Goal: Obtain resource: Obtain resource

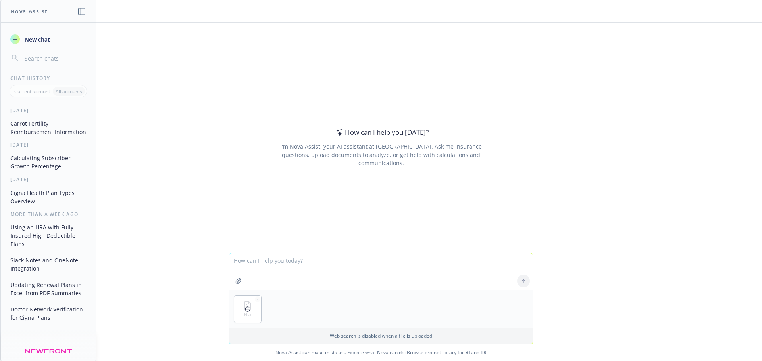
click at [320, 255] on textarea at bounding box center [381, 271] width 304 height 37
type textarea "can you create an invite for this event using the information in the attached?"
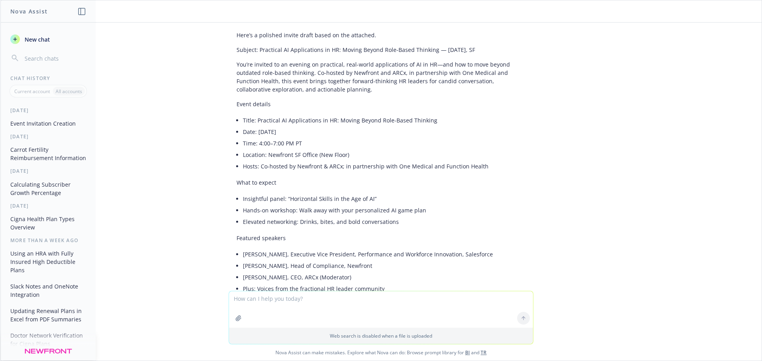
scroll to position [46, 0]
click at [415, 74] on p "You’re invited to an evening on practical, real-world applications of AI in HR—…" at bounding box center [380, 78] width 289 height 33
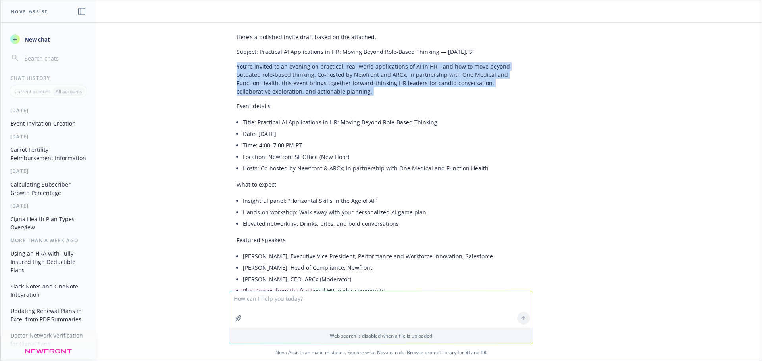
click at [415, 74] on p "You’re invited to an evening on practical, real-world applications of AI in HR—…" at bounding box center [380, 78] width 289 height 33
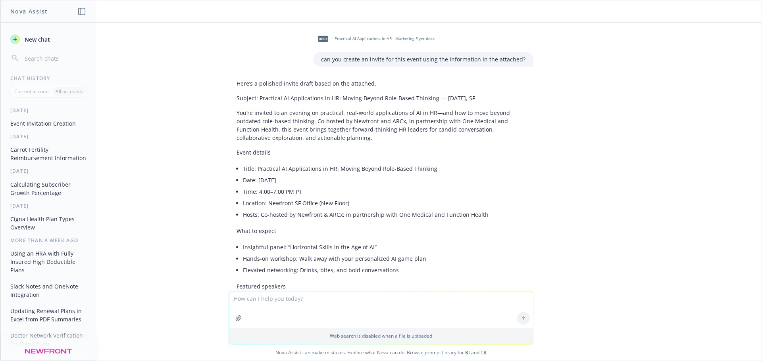
click at [246, 302] on textarea at bounding box center [381, 310] width 304 height 36
type textarea "can you provide it in this type of format?"
click at [523, 282] on icon at bounding box center [523, 281] width 0 height 3
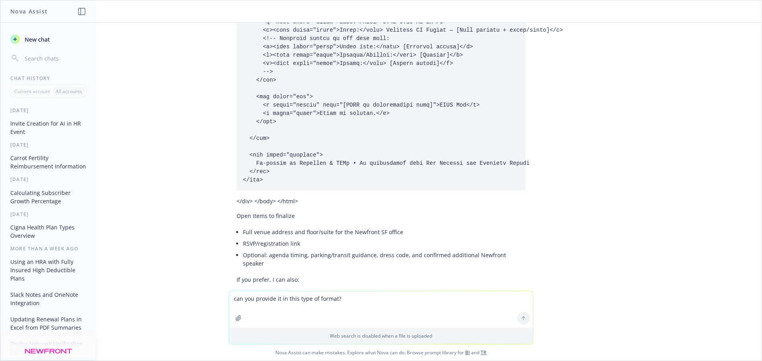
scroll to position [1167, 0]
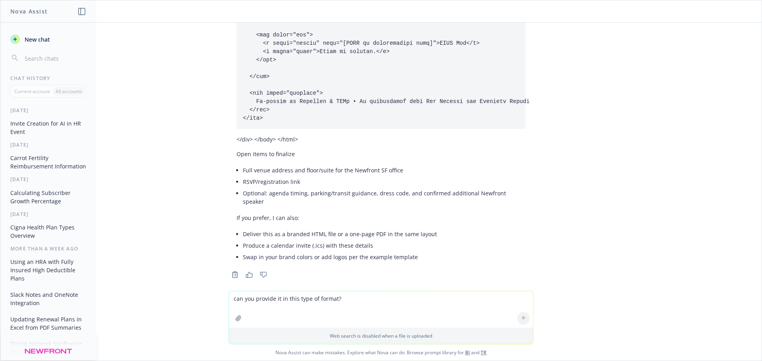
click at [345, 228] on li "Deliver this as a branded HTML file or a one-page PDF in the same layout" at bounding box center [384, 234] width 282 height 12
copy ul "Deliver this as a branded HTML file or a one-page PDF in the same layout"
click at [271, 310] on textarea "can you provide it in this type of format?" at bounding box center [381, 310] width 304 height 36
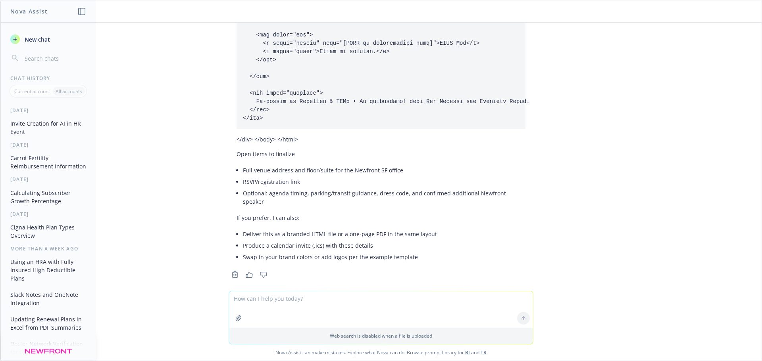
paste textarea "Deliver this as a branded HTML file or a one-page PDF in the same layout"
type textarea "Deliver this as a branded HTML file or a one-page PDF in the same layout"
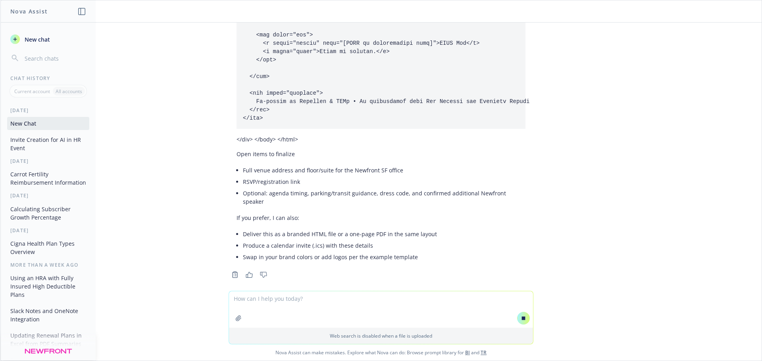
scroll to position [1185, 0]
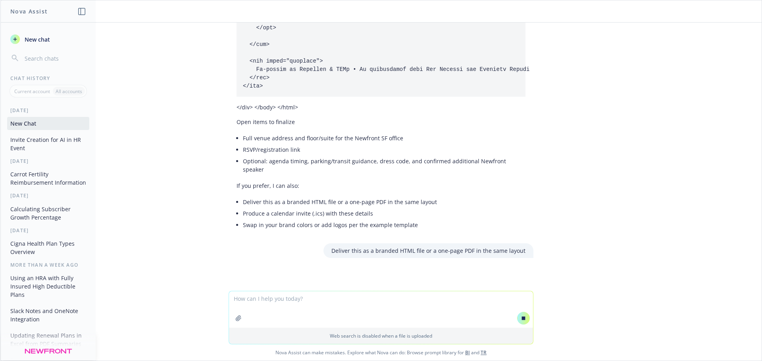
click at [294, 219] on li "Swap in your brand colors or add logos per the example template" at bounding box center [384, 225] width 282 height 12
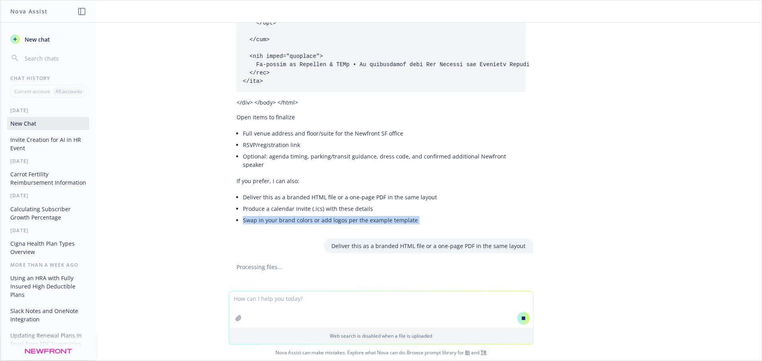
click at [294, 217] on li "Swap in your brand colors or add logos per the example template" at bounding box center [384, 221] width 282 height 12
copy ul "Swap in your brand colors or add logos per the example template"
click at [256, 307] on textarea at bounding box center [381, 310] width 304 height 36
paste textarea "Swap in your brand colors or add logos per the example template"
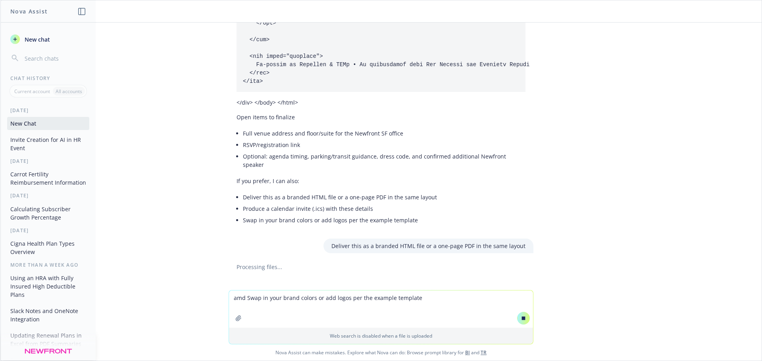
click at [360, 242] on p "Deliver this as a branded HTML file or a one-page PDF in the same layout" at bounding box center [428, 246] width 194 height 8
copy p "Deliver this as a branded HTML file or a one-page PDF in the same layout"
click at [522, 318] on icon at bounding box center [524, 319] width 4 height 4
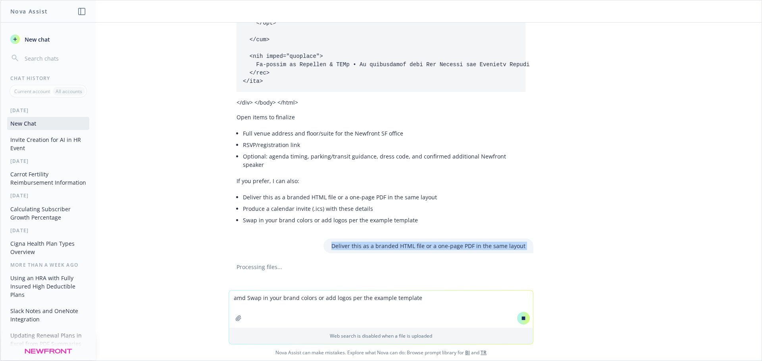
scroll to position [1204, 0]
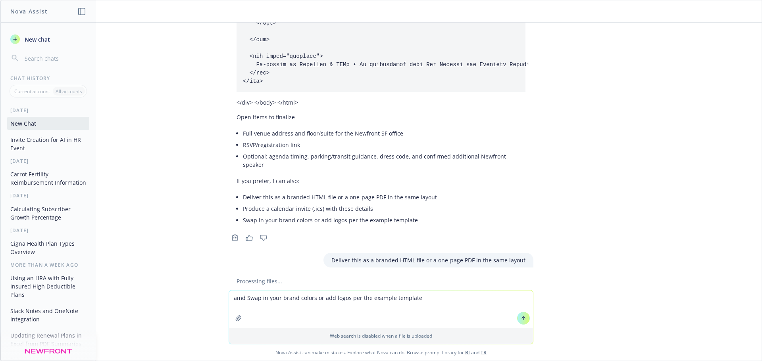
click at [230, 300] on textarea "amd Swap in your brand colors or add logos per the example template" at bounding box center [381, 309] width 304 height 37
paste textarea "Deliver this as a branded HTML file or a one-page PDF in the same layout"
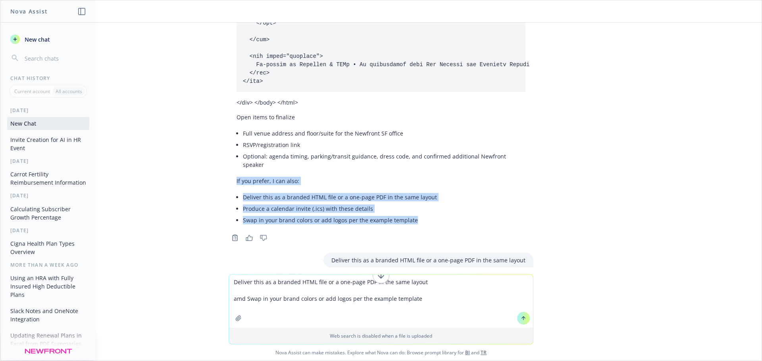
drag, startPoint x: 231, startPoint y: 174, endPoint x: 416, endPoint y: 219, distance: 190.6
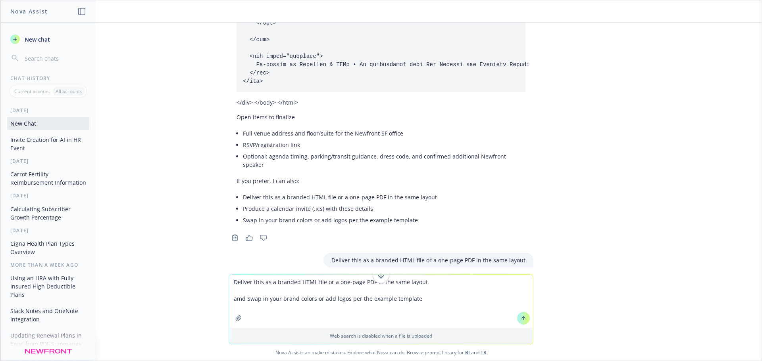
click at [392, 297] on textarea "Deliver this as a branded HTML file or a one-page PDF in the same layout amd Sw…" at bounding box center [381, 301] width 304 height 53
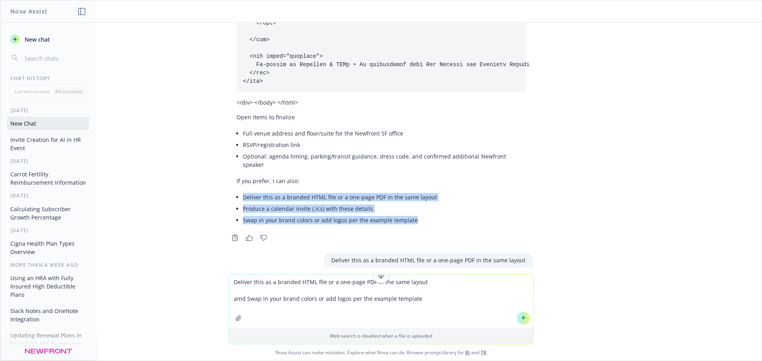
drag, startPoint x: 397, startPoint y: 210, endPoint x: 219, endPoint y: 190, distance: 179.2
copy ul "Deliver this as a branded HTML file or a one-page PDF in the same layout Produc…"
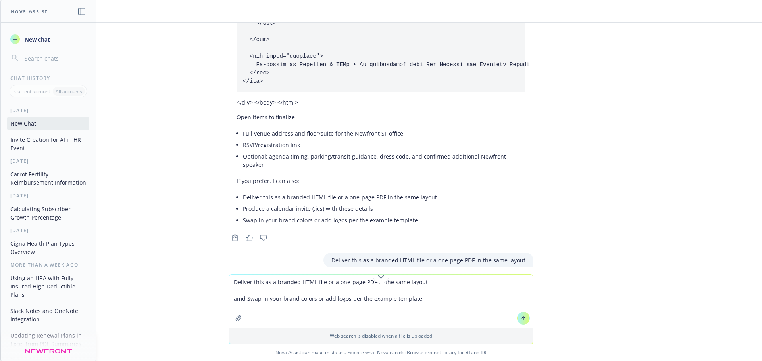
click at [411, 312] on textarea "Deliver this as a branded HTML file or a one-page PDF in the same layout amd Sw…" at bounding box center [381, 301] width 304 height 53
drag, startPoint x: 429, startPoint y: 302, endPoint x: 188, endPoint y: 254, distance: 245.5
click at [188, 254] on div "docx Practical AI Applications in HR - Marketing Flyer.docx can you create an i…" at bounding box center [380, 192] width 761 height 338
paste textarea "Produce a calendar invite (.ics) with these details"
click at [232, 279] on textarea "Deliver this as a branded HTML file or a one-page PDF in the same layout Produc…" at bounding box center [381, 301] width 304 height 53
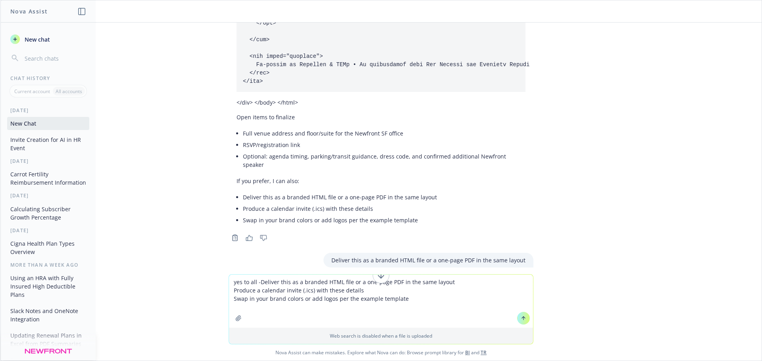
type textarea "yes to all - Deliver this as a branded HTML file or a one-page PDF in the same …"
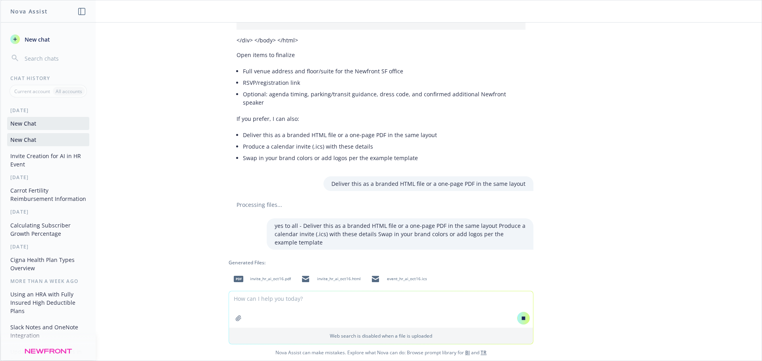
scroll to position [1469, 0]
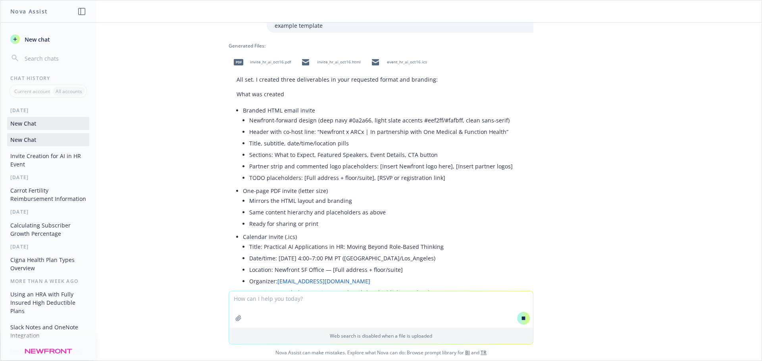
click at [265, 59] on span "invite_hr_ai_oct16.pdf" at bounding box center [270, 61] width 41 height 5
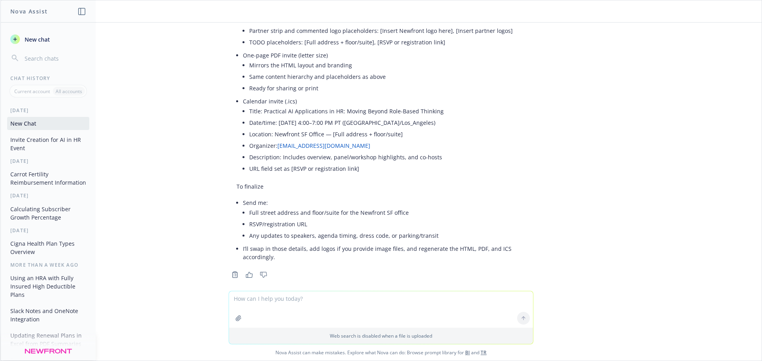
scroll to position [1412, 0]
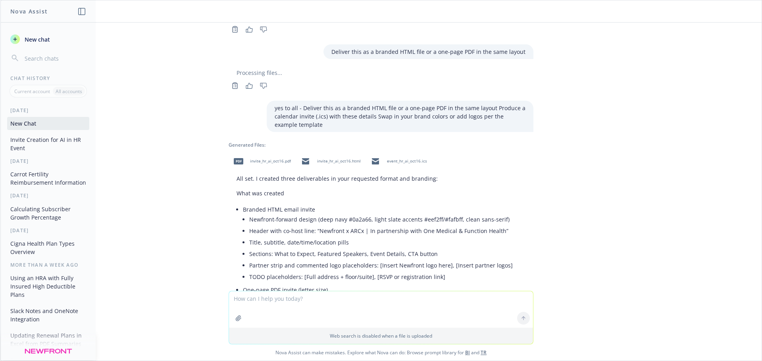
click at [337, 159] on span "invite_hr_ai_oct16.html" at bounding box center [339, 161] width 44 height 5
click at [388, 159] on span "event_hr_ai_oct16.ics" at bounding box center [407, 161] width 40 height 5
